Goal: Transaction & Acquisition: Obtain resource

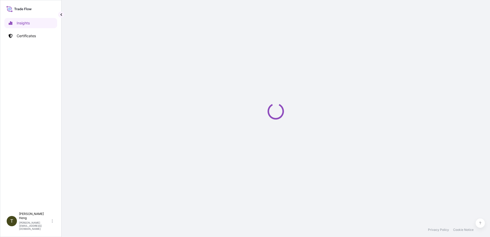
select select "2025"
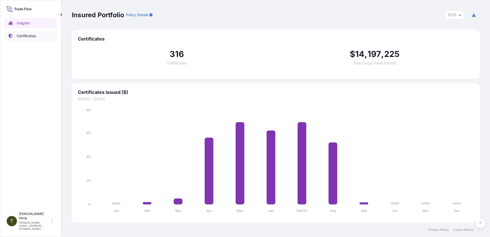
click at [20, 34] on p "Certificates" at bounding box center [26, 35] width 19 height 5
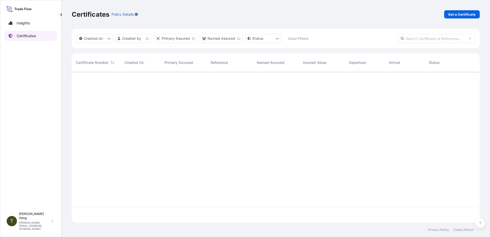
scroll to position [150, 404]
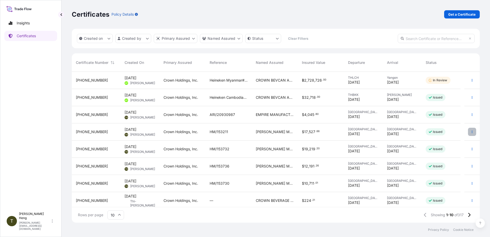
click at [468, 130] on button "button" at bounding box center [472, 132] width 8 height 8
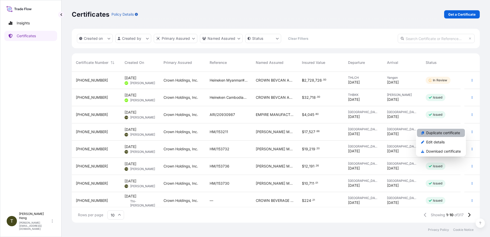
click at [441, 134] on p "Duplicate certificate" at bounding box center [443, 132] width 34 height 5
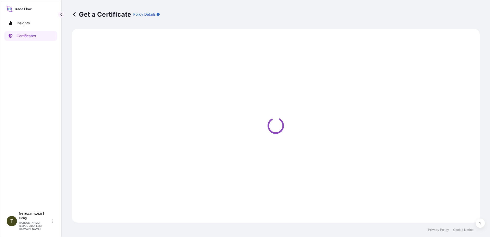
select select "Road"
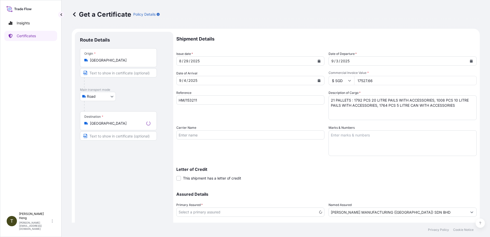
select select "31483"
click at [318, 61] on icon "Calendar" at bounding box center [319, 60] width 3 height 3
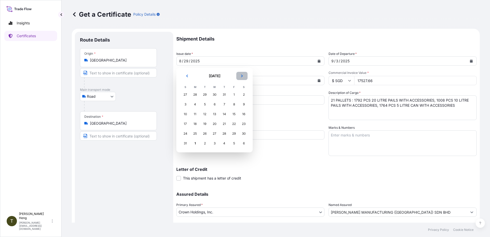
click at [241, 74] on button "Next" at bounding box center [241, 76] width 11 height 8
click at [197, 94] on div "1" at bounding box center [194, 94] width 9 height 9
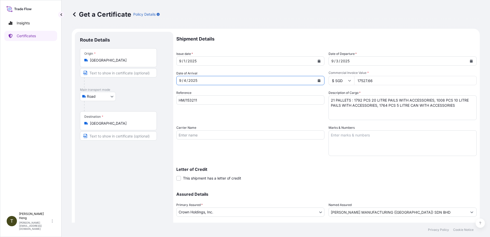
click at [318, 80] on icon "Calendar" at bounding box center [318, 80] width 3 height 3
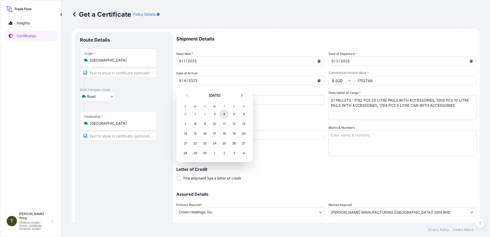
click at [225, 114] on div "4" at bounding box center [224, 113] width 9 height 9
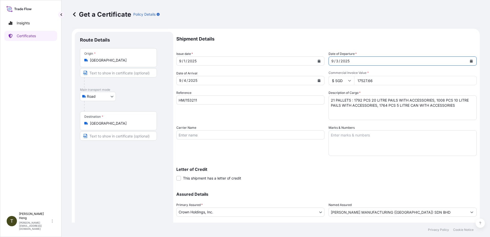
click at [470, 60] on icon "Calendar" at bounding box center [471, 60] width 3 height 3
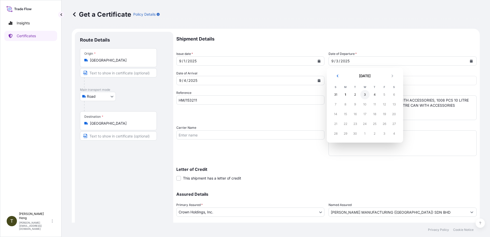
click at [366, 95] on div "3" at bounding box center [364, 94] width 9 height 9
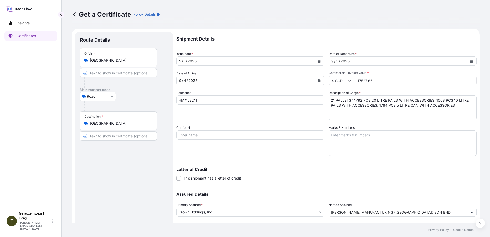
click at [358, 81] on input "17527.66" at bounding box center [415, 80] width 122 height 9
type input "10984.05"
click at [205, 100] on input "HM/153211" at bounding box center [250, 99] width 148 height 9
type input "H"
click at [178, 100] on input "RI/20930988" at bounding box center [250, 99] width 148 height 9
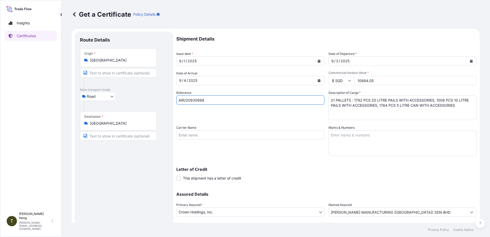
type input "ARI/20930988"
click at [332, 100] on textarea "21 PALLETS : 1792 PCS 20 LITRE PAILS WITH ACCESSORIES, 1008 PCS 10 LITRE PAILS …" at bounding box center [402, 107] width 148 height 25
click at [433, 101] on textarea "21 PALLETS : 1792 PCS 20 LITRE PAILS WITH ACCESSORIES, 1008 PCS 10 LITRE PAILS …" at bounding box center [402, 107] width 148 height 25
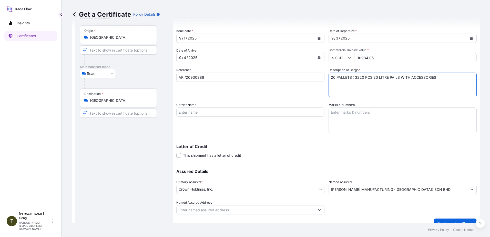
scroll to position [6, 0]
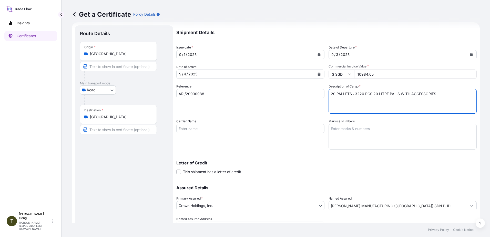
type textarea "20 PALLETS : 3220 PCS 20 LITRE PAILS WITH ACCESSORIES"
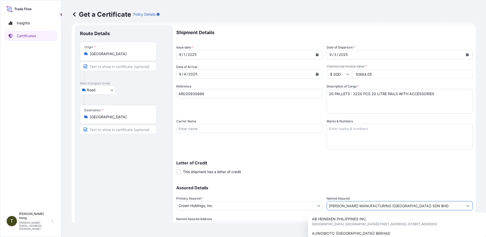
click at [467, 206] on button "Show suggestions" at bounding box center [467, 205] width 9 height 9
click at [442, 208] on input "[PERSON_NAME] MANUFACTURING ([GEOGRAPHIC_DATA]) SDN BHD" at bounding box center [395, 205] width 137 height 9
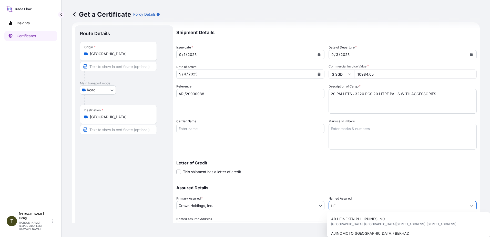
type input "H"
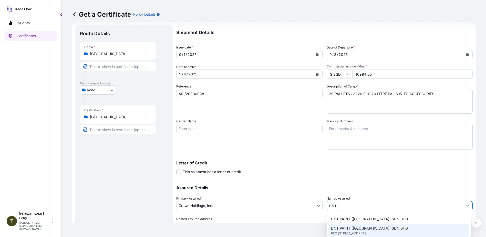
click at [354, 230] on span "DNT PAINT ([GEOGRAPHIC_DATA]) SDN BHD" at bounding box center [369, 227] width 77 height 5
type input "DNT PAINT ([GEOGRAPHIC_DATA]) SDN BHD"
type input "PLO [STREET_ADDRESS]"
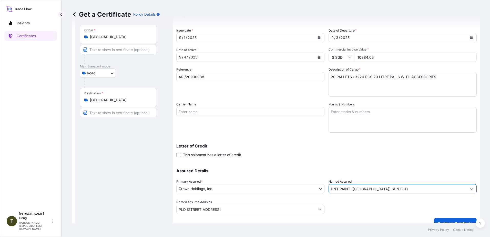
scroll to position [32, 0]
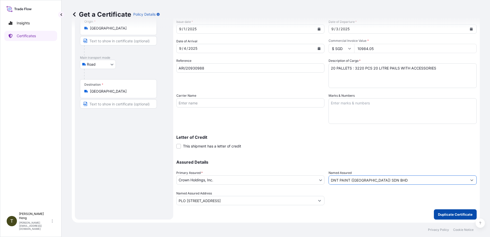
type input "DNT PAINT ([GEOGRAPHIC_DATA]) SDN BHD"
click at [443, 214] on p "Duplicate Certificate" at bounding box center [455, 214] width 35 height 5
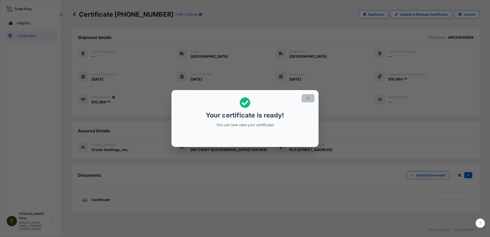
click at [308, 98] on icon "button" at bounding box center [308, 98] width 5 height 5
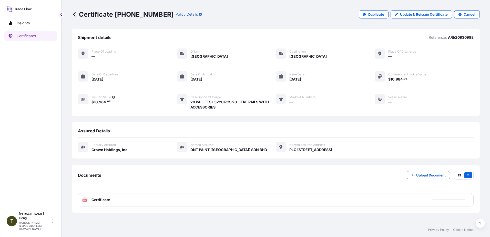
click at [84, 200] on text "PDF" at bounding box center [84, 200] width 3 height 2
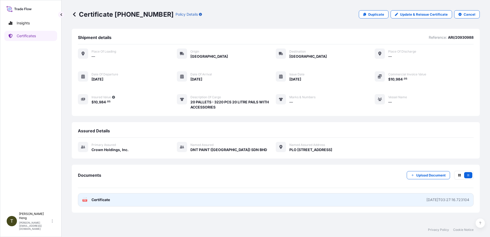
click at [84, 200] on text "PDF" at bounding box center [84, 200] width 3 height 2
